Goal: Navigation & Orientation: Find specific page/section

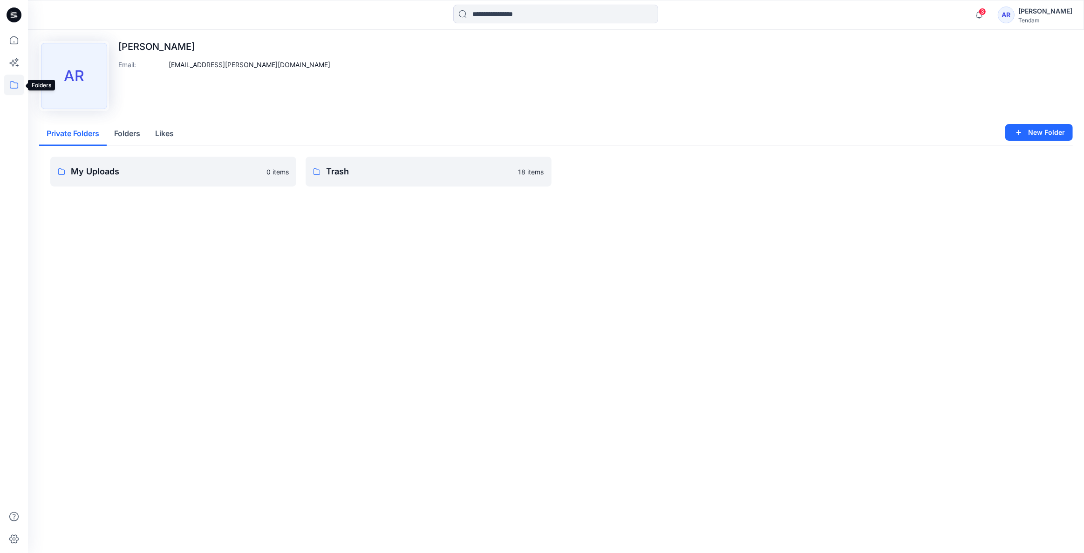
click at [11, 86] on icon at bounding box center [14, 85] width 21 height 21
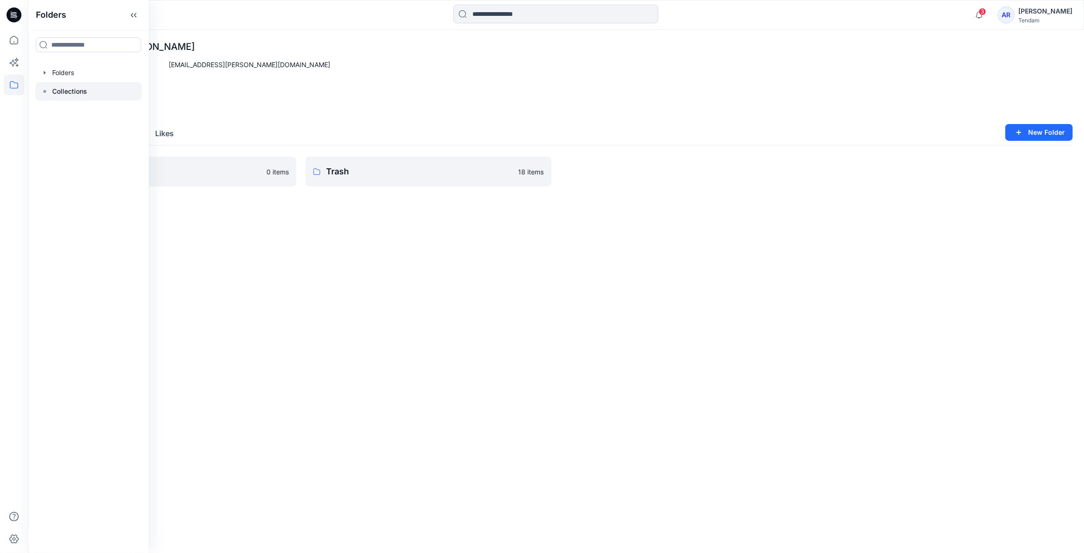
click at [96, 90] on div at bounding box center [88, 91] width 106 height 19
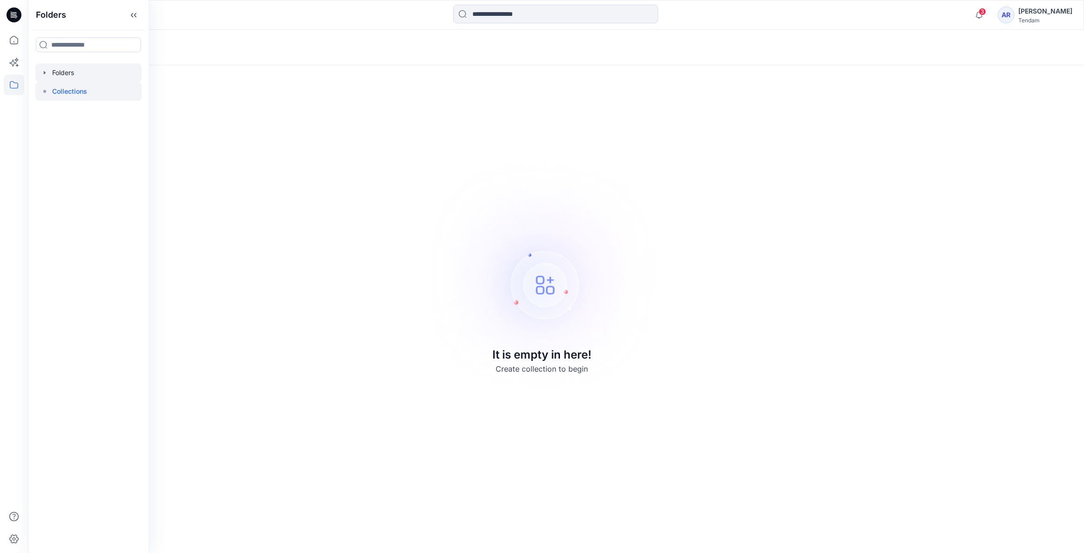
click at [93, 78] on div at bounding box center [88, 72] width 106 height 19
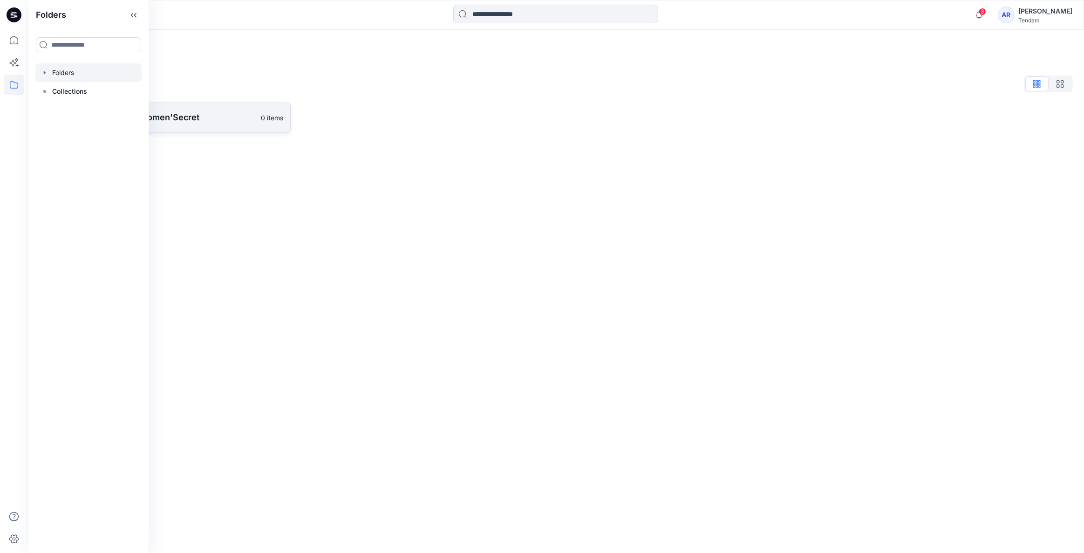
click at [176, 107] on link "[PERSON_NAME] - Women'Secret 0 items" at bounding box center [165, 118] width 252 height 30
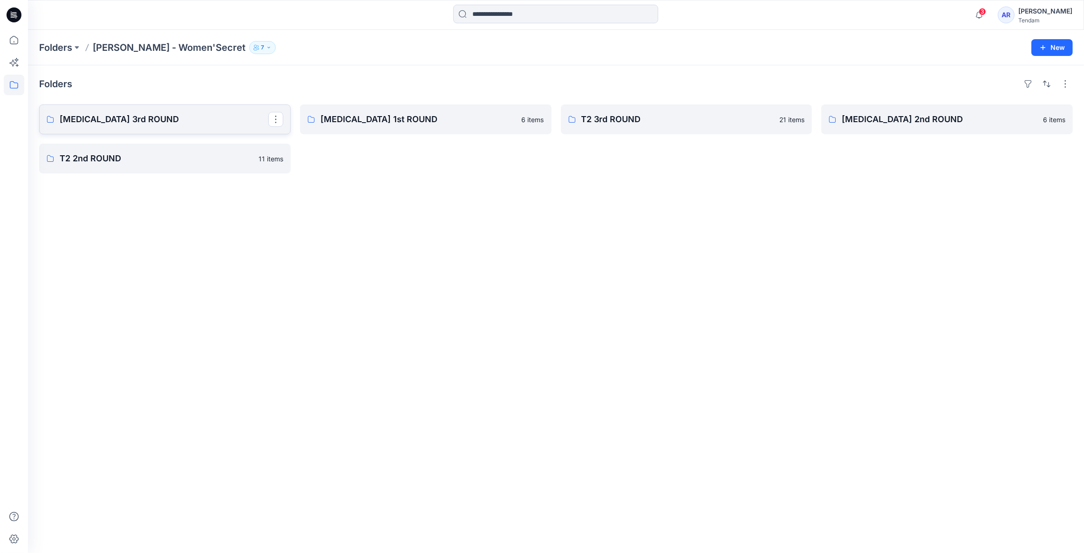
click at [181, 121] on p "[MEDICAL_DATA] 3rd ROUND" at bounding box center [164, 119] width 209 height 13
click at [221, 118] on p "[MEDICAL_DATA] 3rd ROUND" at bounding box center [164, 119] width 209 height 13
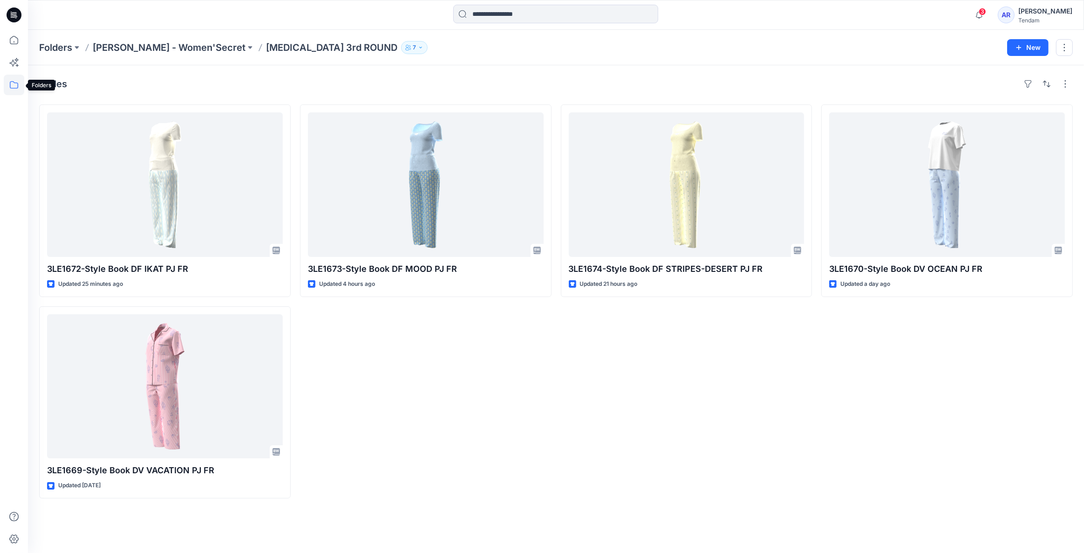
click at [14, 82] on icon at bounding box center [14, 84] width 8 height 7
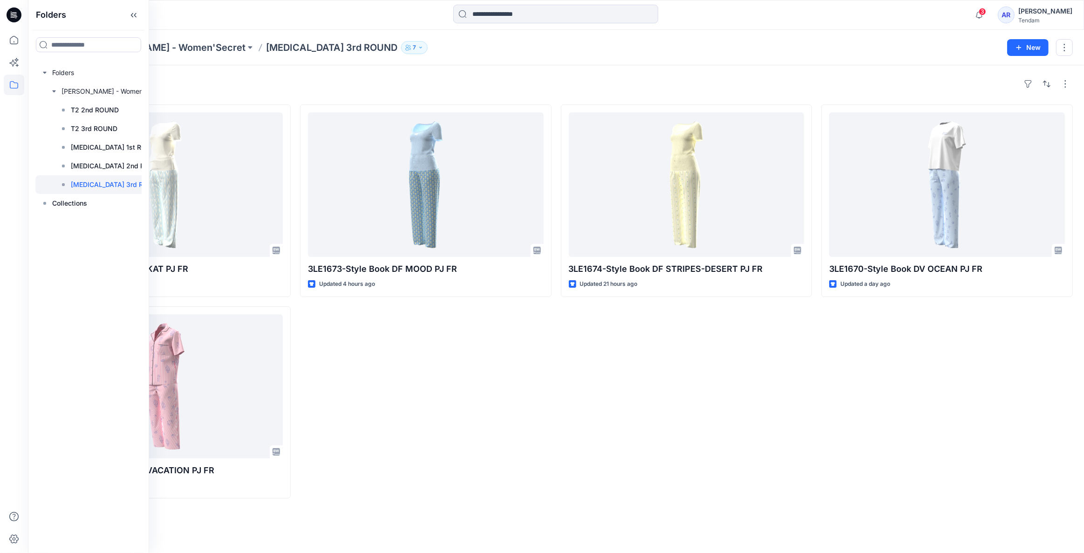
click at [336, 84] on div "Styles" at bounding box center [556, 83] width 1034 height 15
